Goal: Information Seeking & Learning: Find specific fact

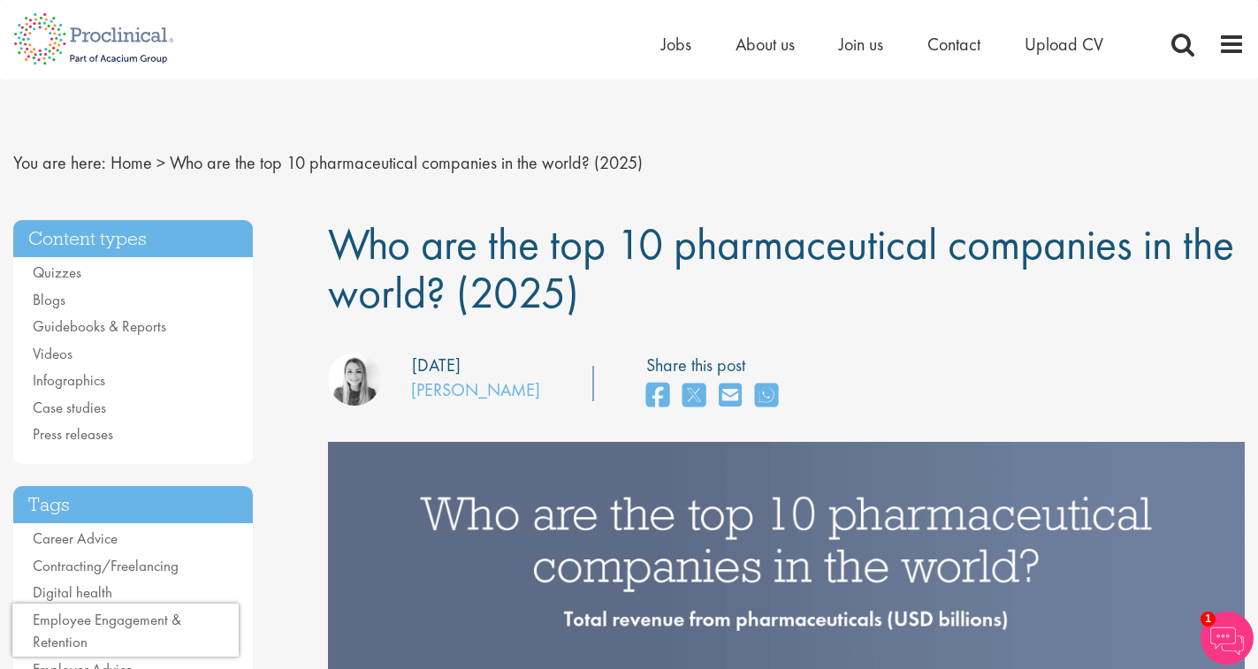
drag, startPoint x: 425, startPoint y: 267, endPoint x: 627, endPoint y: 308, distance: 205.7
click at [627, 308] on h1 "Who are the top 10 pharmaceutical companies in the world? (2025)" at bounding box center [786, 268] width 916 height 97
copy span "Who are the top 10 pharmaceutical companies in the world? (2025)"
drag, startPoint x: 240, startPoint y: 273, endPoint x: 95, endPoint y: 273, distance: 144.1
click at [240, 273] on ul "Quizzes Blogs Guidebooks & Reports Videos Infographics Case studies Press relea…" at bounding box center [133, 354] width 240 height 185
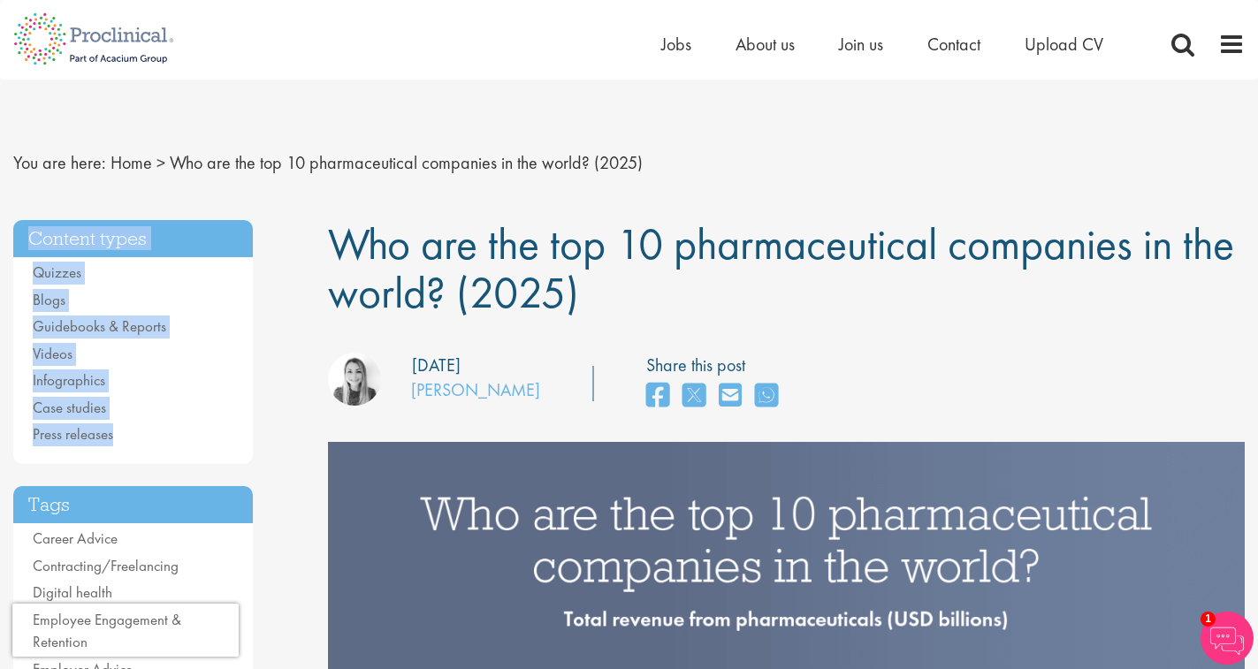
drag, startPoint x: 11, startPoint y: 232, endPoint x: 196, endPoint y: 439, distance: 277.9
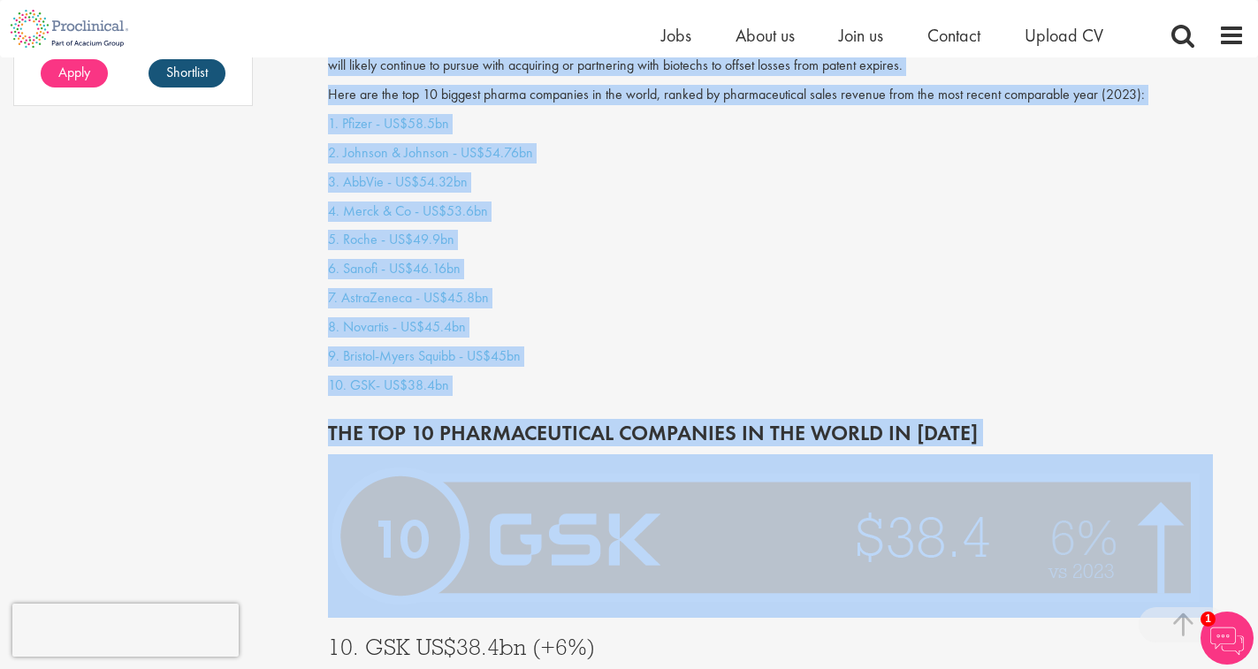
scroll to position [1679, 0]
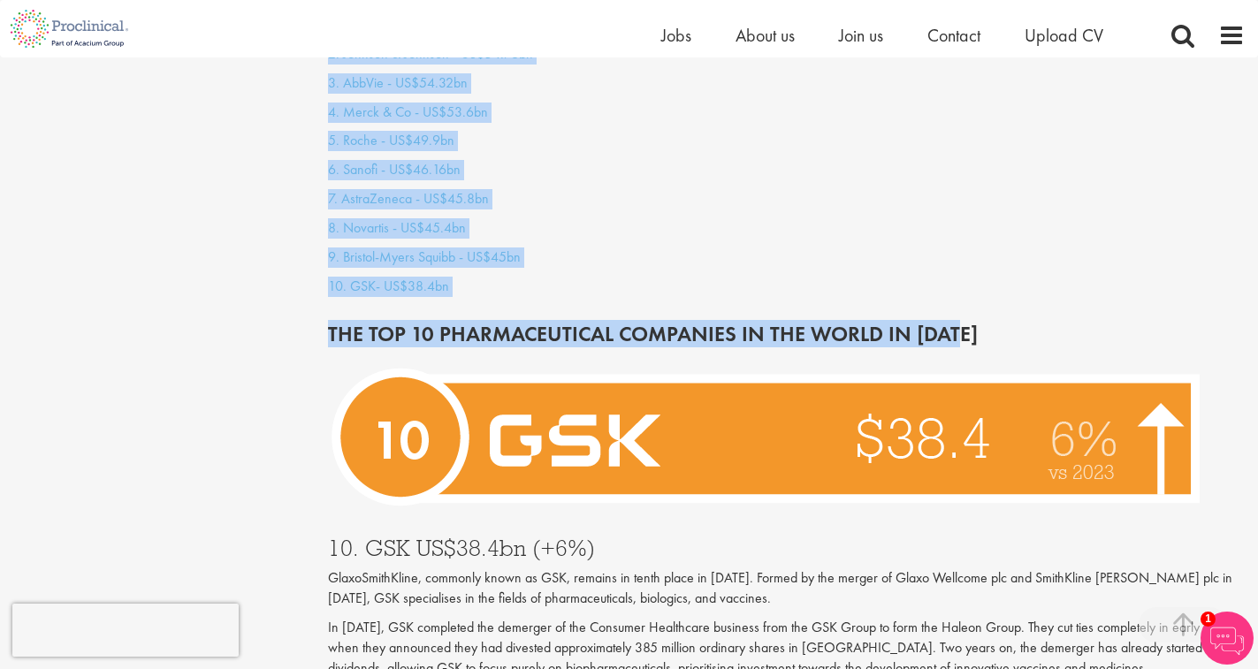
drag, startPoint x: 344, startPoint y: 241, endPoint x: 1006, endPoint y: 308, distance: 665.3
copy div "Lor ips dol sit 75 ametconsectetu adipiscin el sed doeiu? (2214) Tem incididunt…"
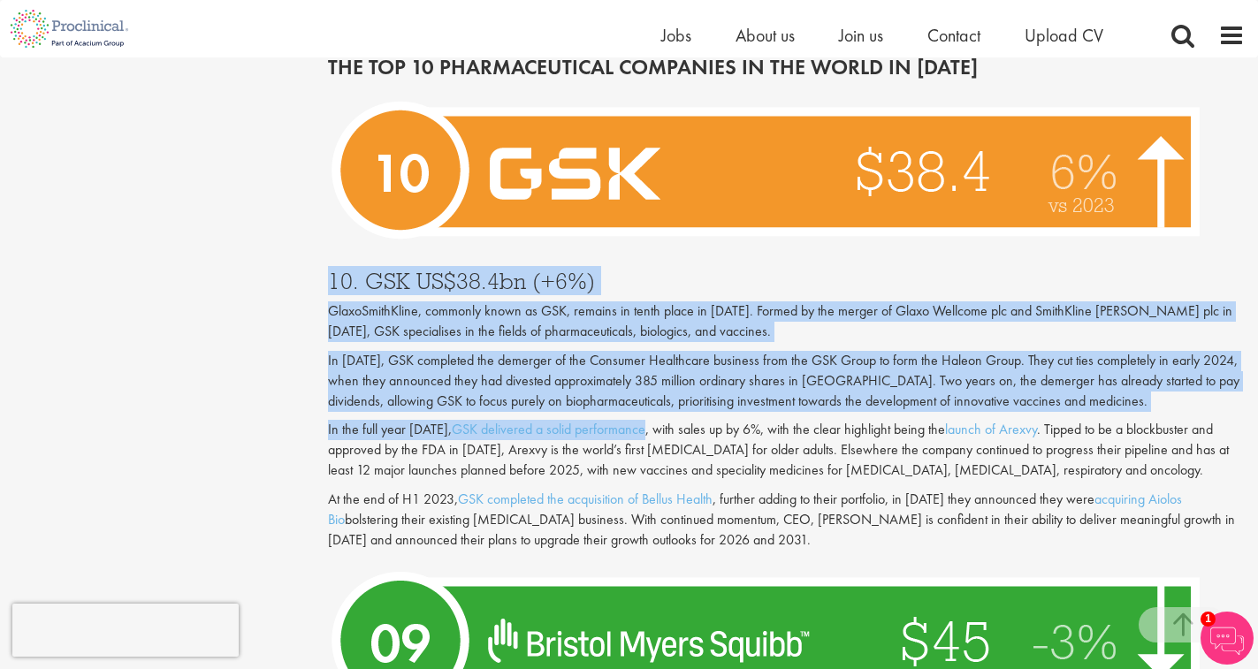
scroll to position [2033, 0]
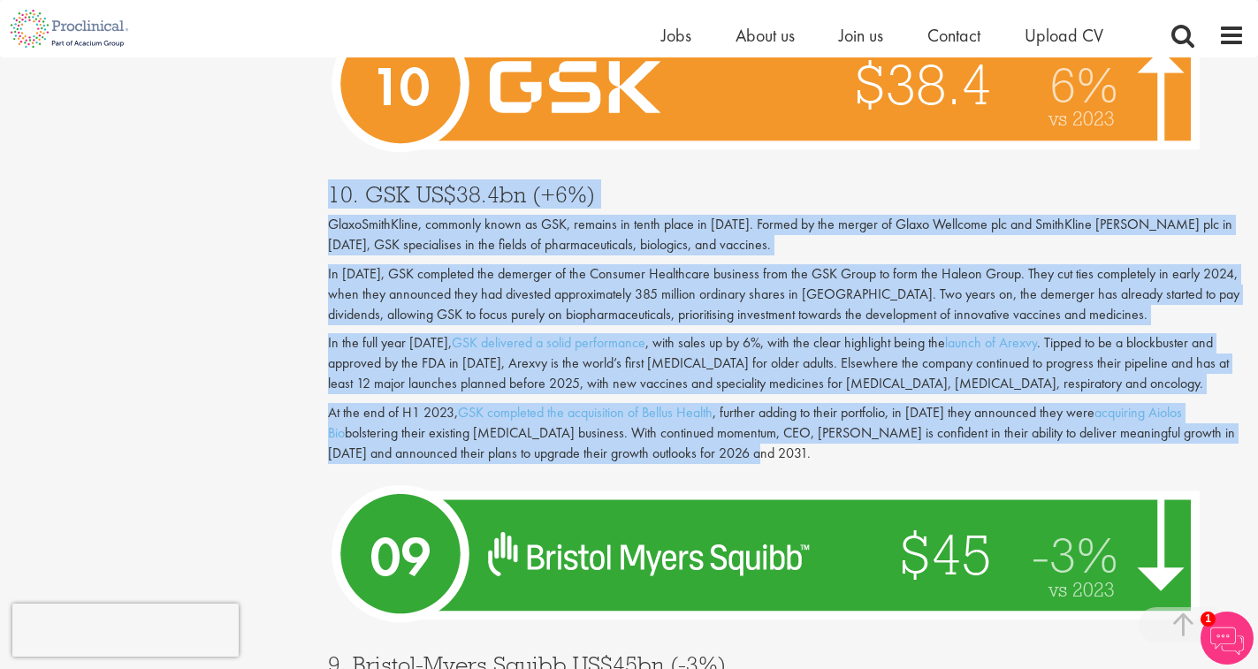
drag, startPoint x: 316, startPoint y: 357, endPoint x: 855, endPoint y: 430, distance: 543.9
copy div "76. LOR IP$36.2do (+1%) SitamEtconSecte, adipisci elits do EIU, tempori ut labo…"
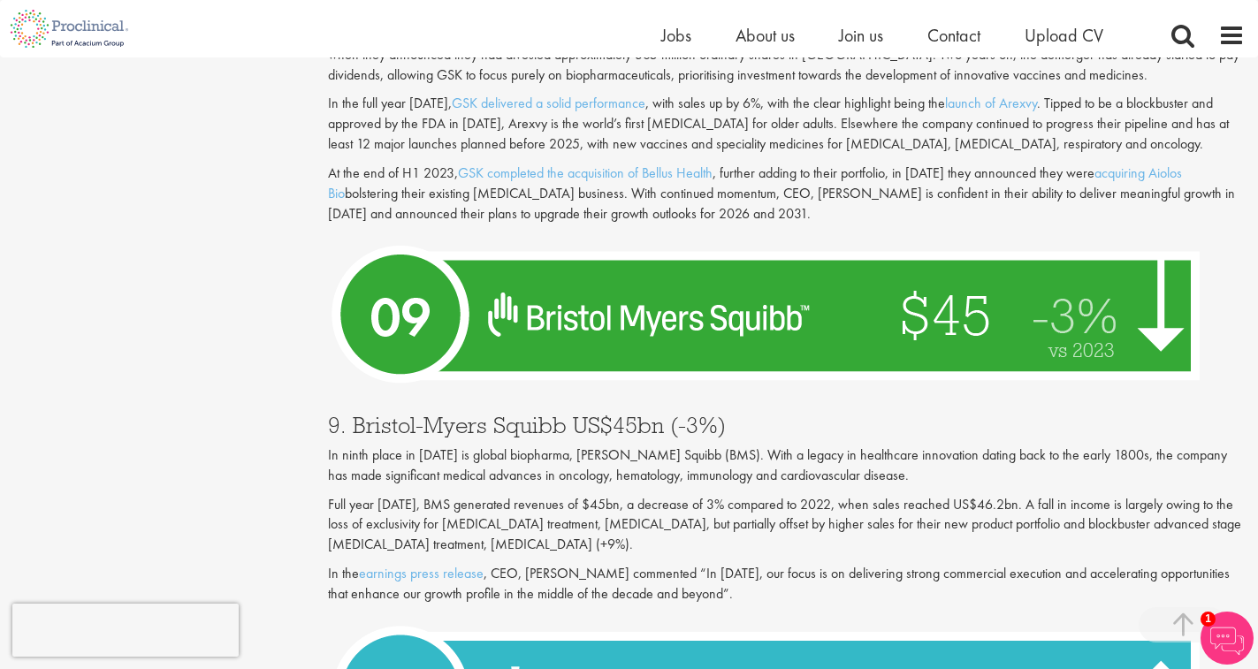
scroll to position [2298, 0]
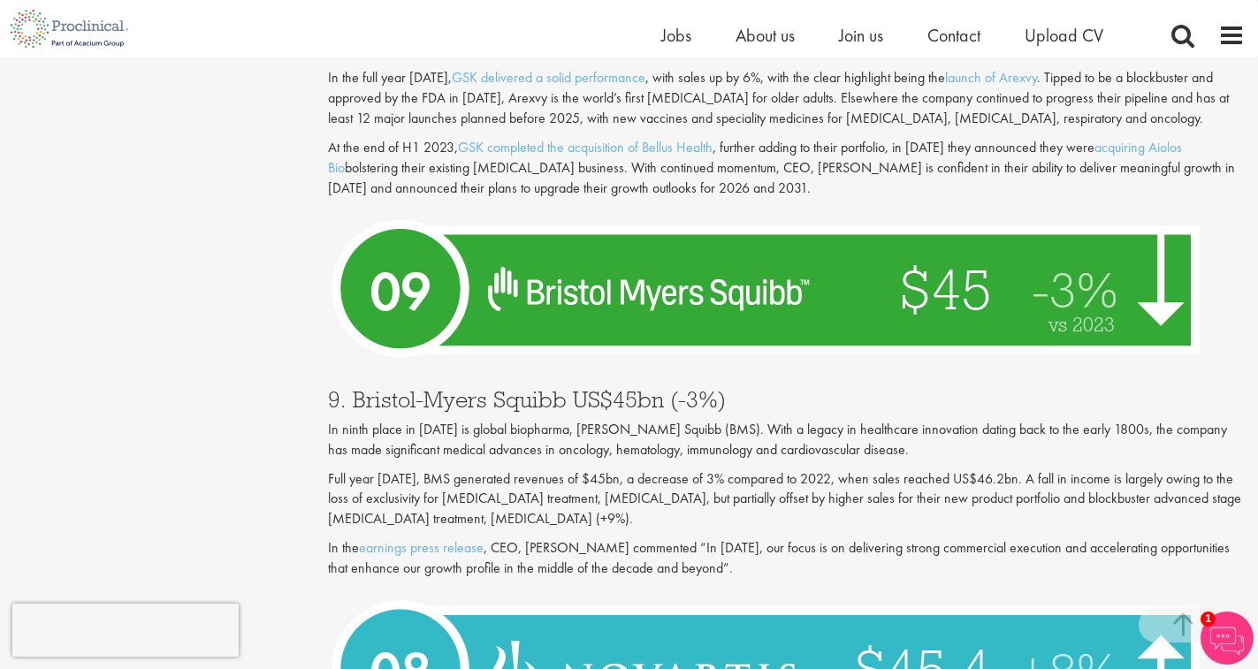
drag, startPoint x: 326, startPoint y: 372, endPoint x: 825, endPoint y: 557, distance: 531.6
copy div "9. [PERSON_NAME] Squibb US$45bn (-3%) In ninth place in [DATE] is global biopha…"
